Goal: Navigation & Orientation: Find specific page/section

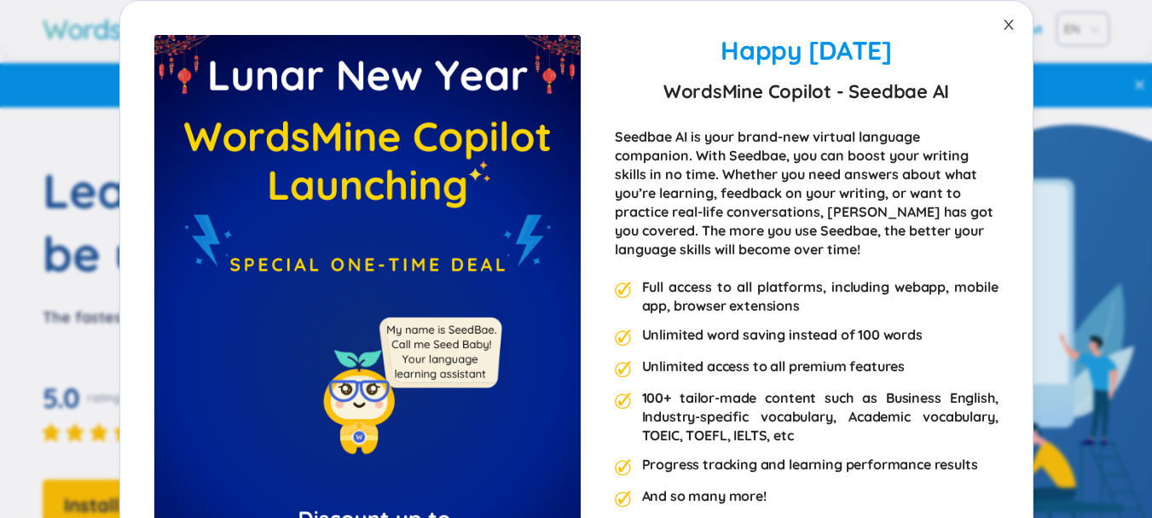
click at [1004, 26] on icon "close" at bounding box center [1008, 25] width 9 height 10
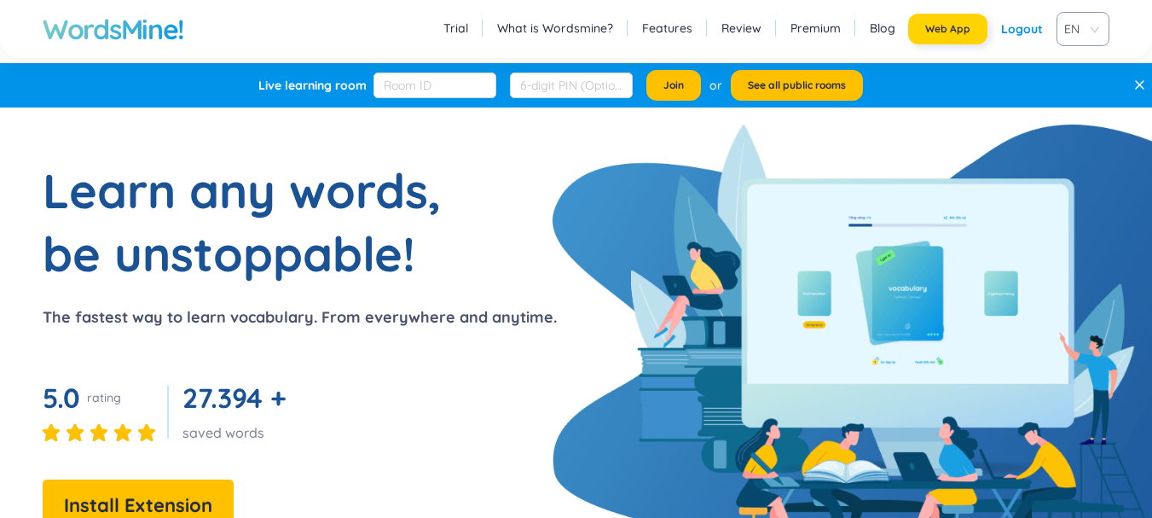
click at [953, 28] on span "Web App" at bounding box center [948, 29] width 45 height 14
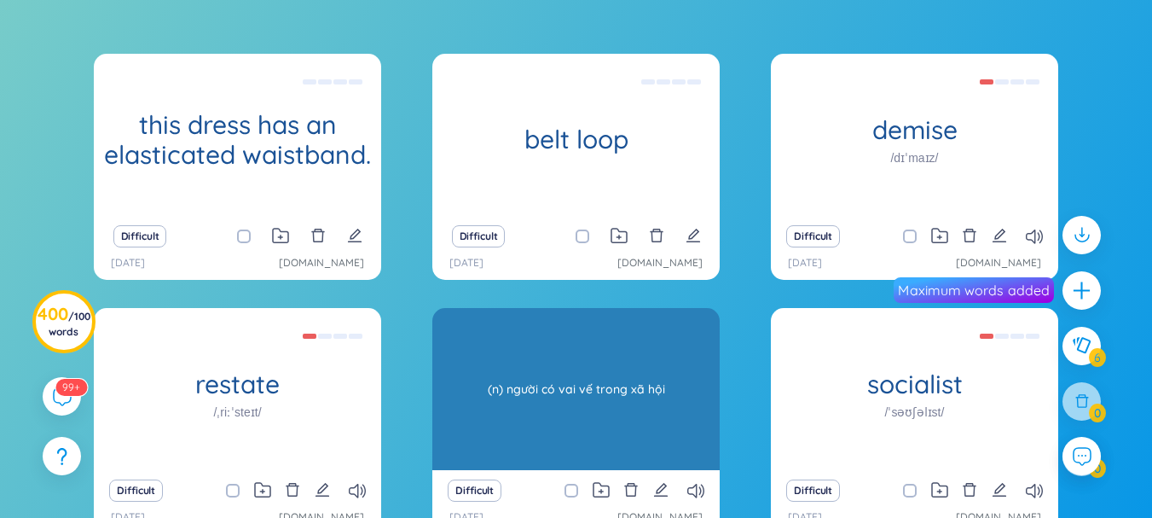
scroll to position [329, 0]
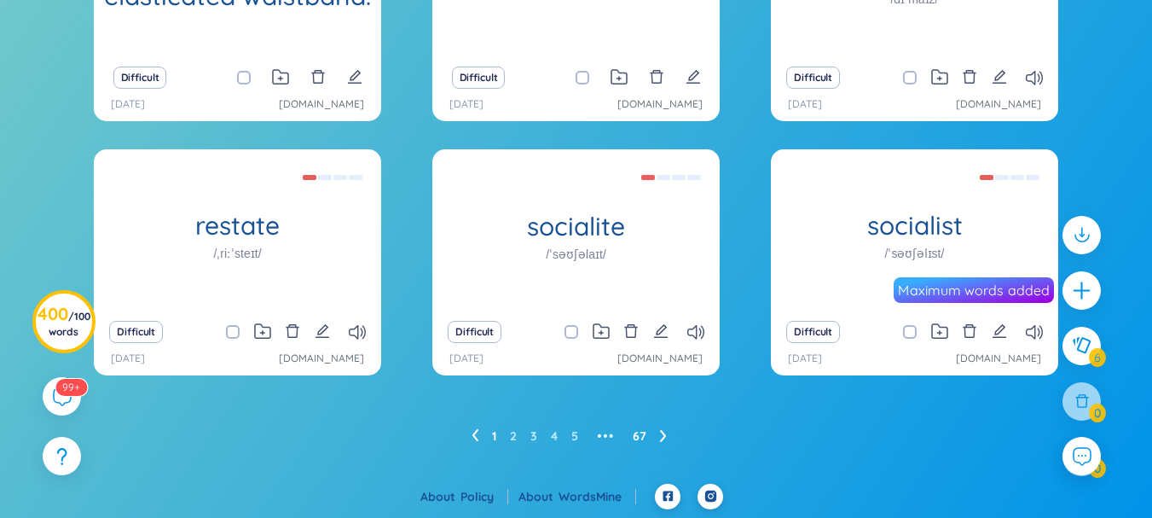
click at [642, 436] on link "67" at bounding box center [640, 436] width 14 height 26
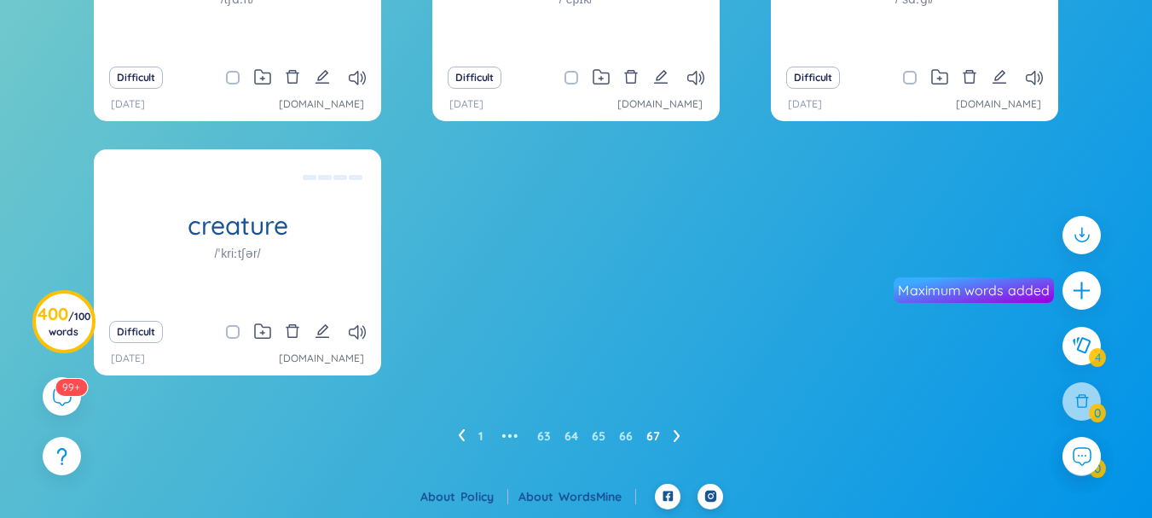
click at [535, 437] on ul "1 ••• 63 64 65 66 67" at bounding box center [576, 435] width 236 height 27
click at [543, 437] on link "63" at bounding box center [544, 436] width 14 height 26
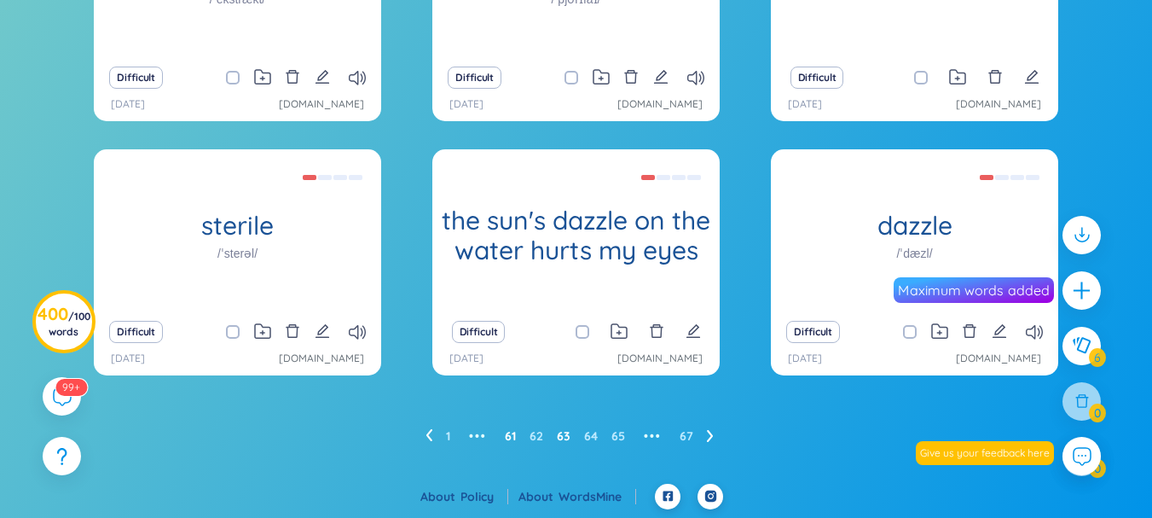
click at [508, 438] on link "61" at bounding box center [510, 436] width 11 height 26
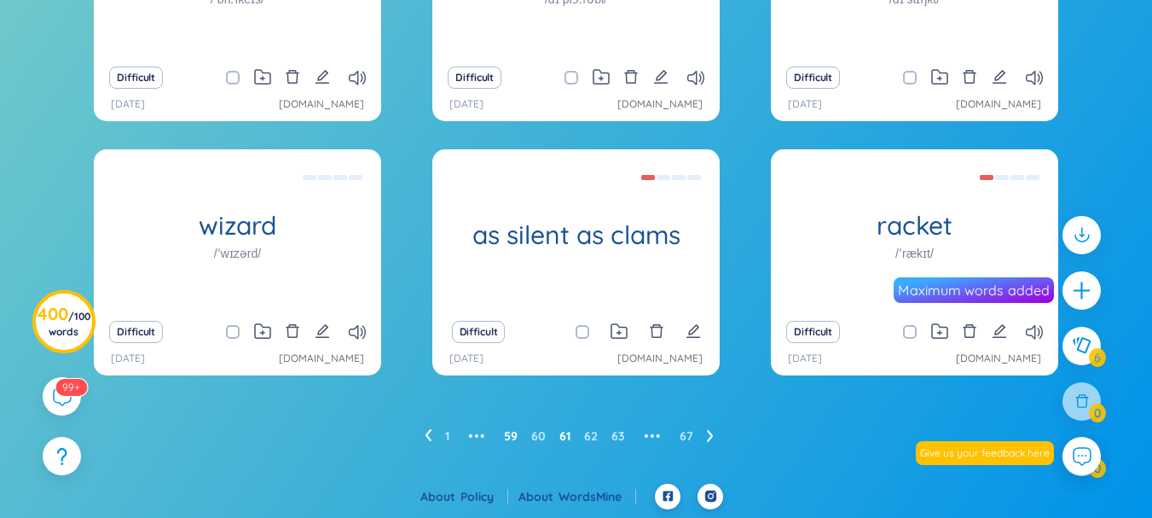
click at [509, 433] on link "59" at bounding box center [511, 436] width 14 height 26
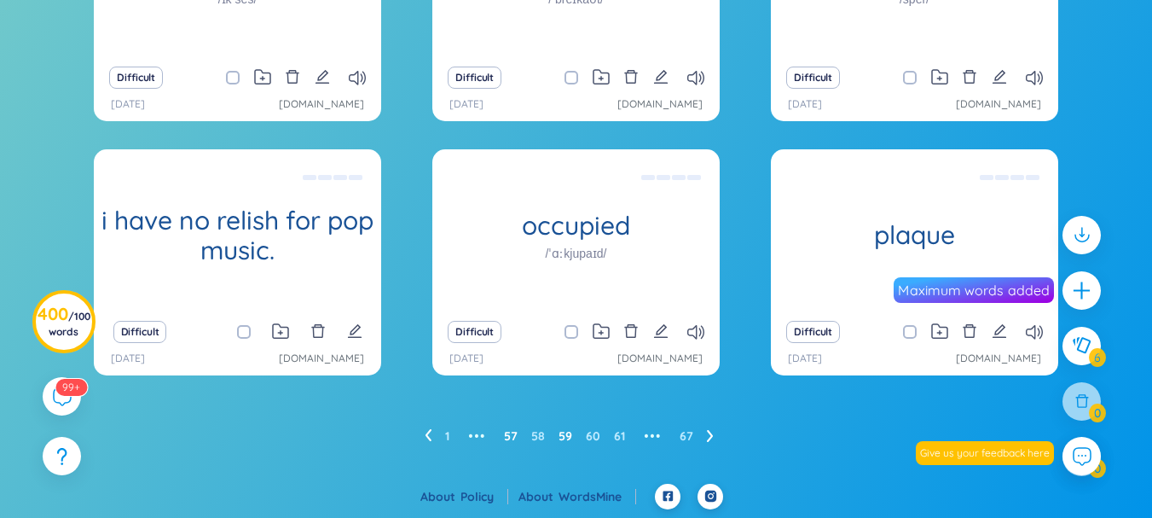
click at [509, 433] on link "57" at bounding box center [511, 436] width 14 height 26
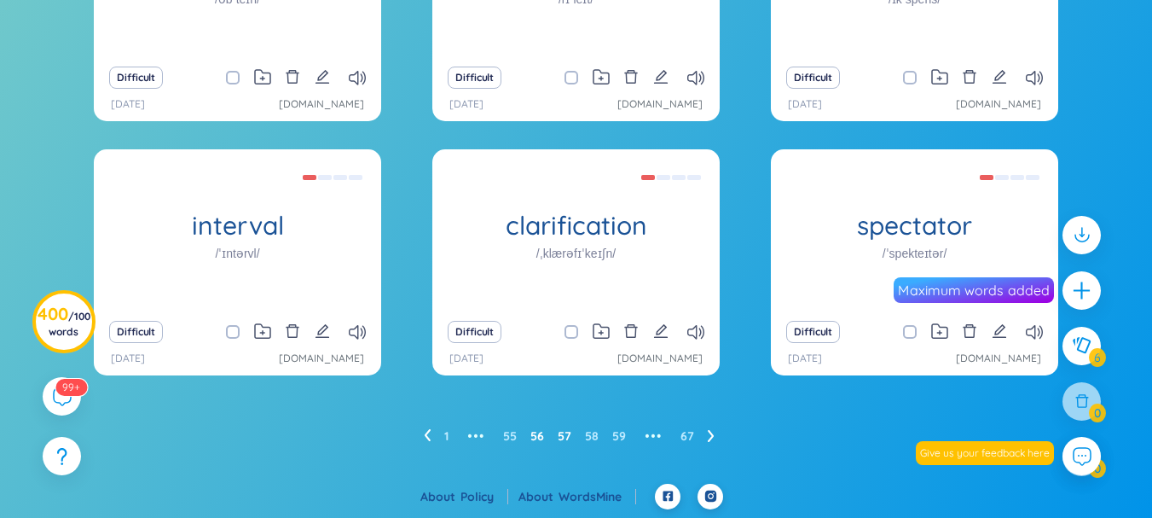
click at [536, 432] on link "56" at bounding box center [538, 436] width 14 height 26
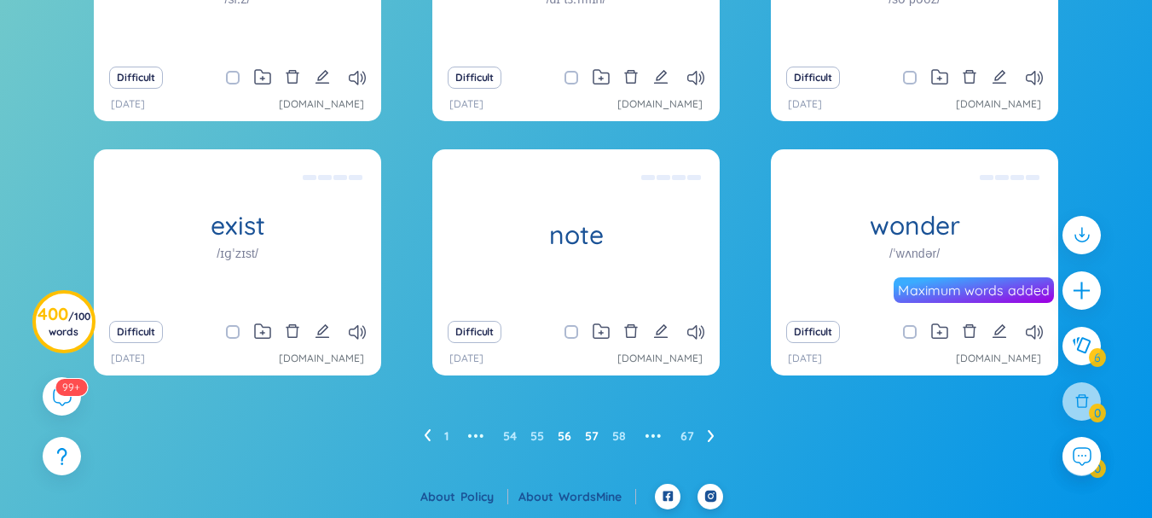
click at [599, 436] on link "57" at bounding box center [592, 436] width 14 height 26
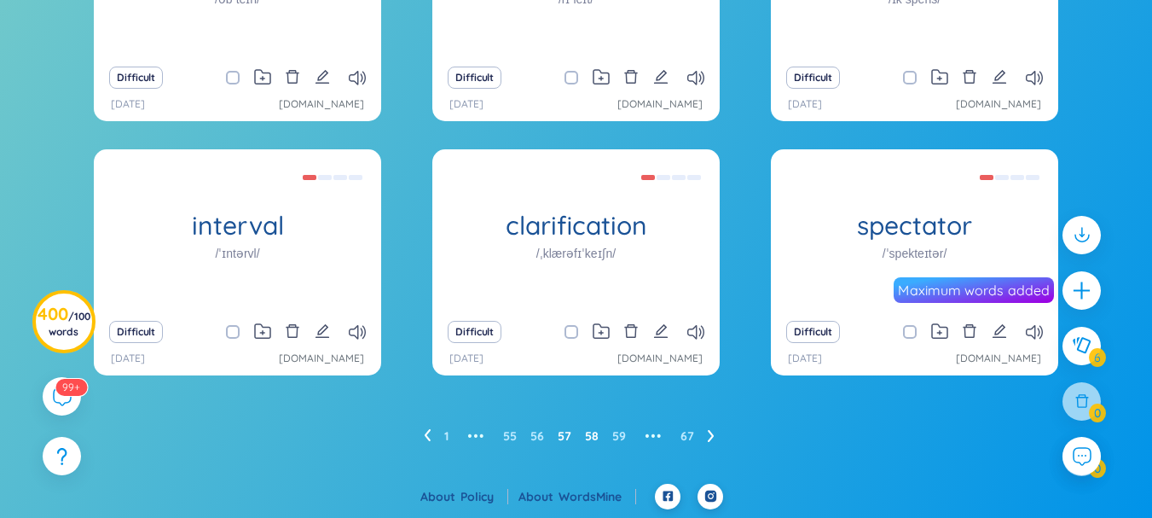
click at [586, 438] on link "58" at bounding box center [592, 436] width 14 height 26
click at [598, 438] on link "59" at bounding box center [592, 436] width 14 height 26
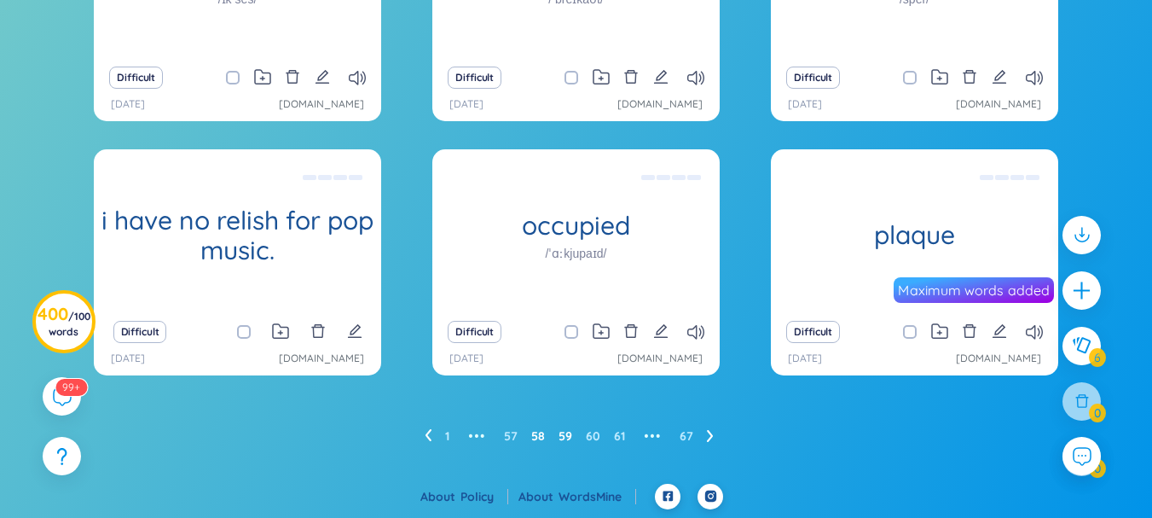
click at [540, 437] on link "58" at bounding box center [538, 436] width 14 height 26
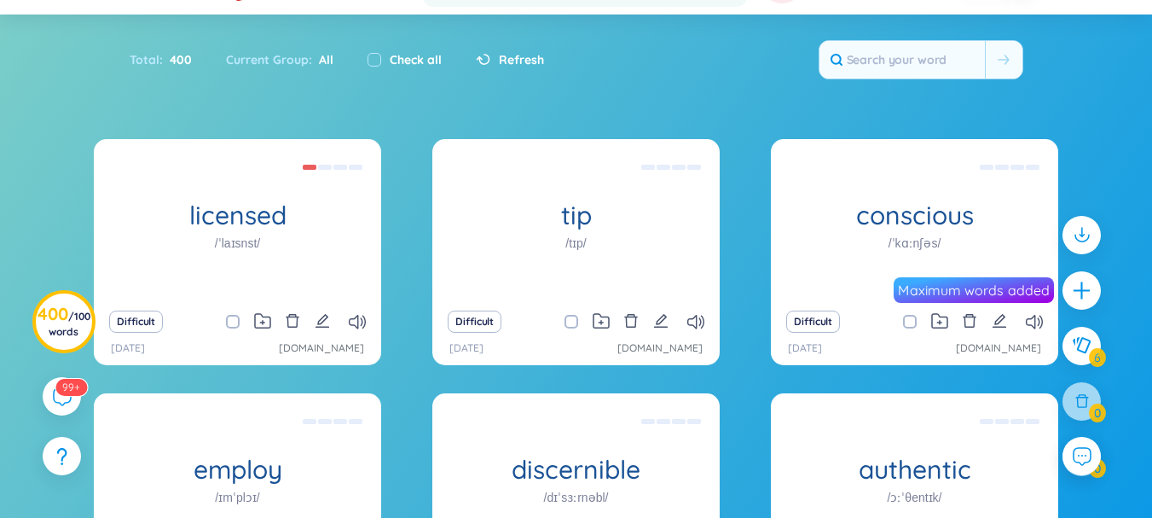
scroll to position [171, 0]
